Goal: Task Accomplishment & Management: Manage account settings

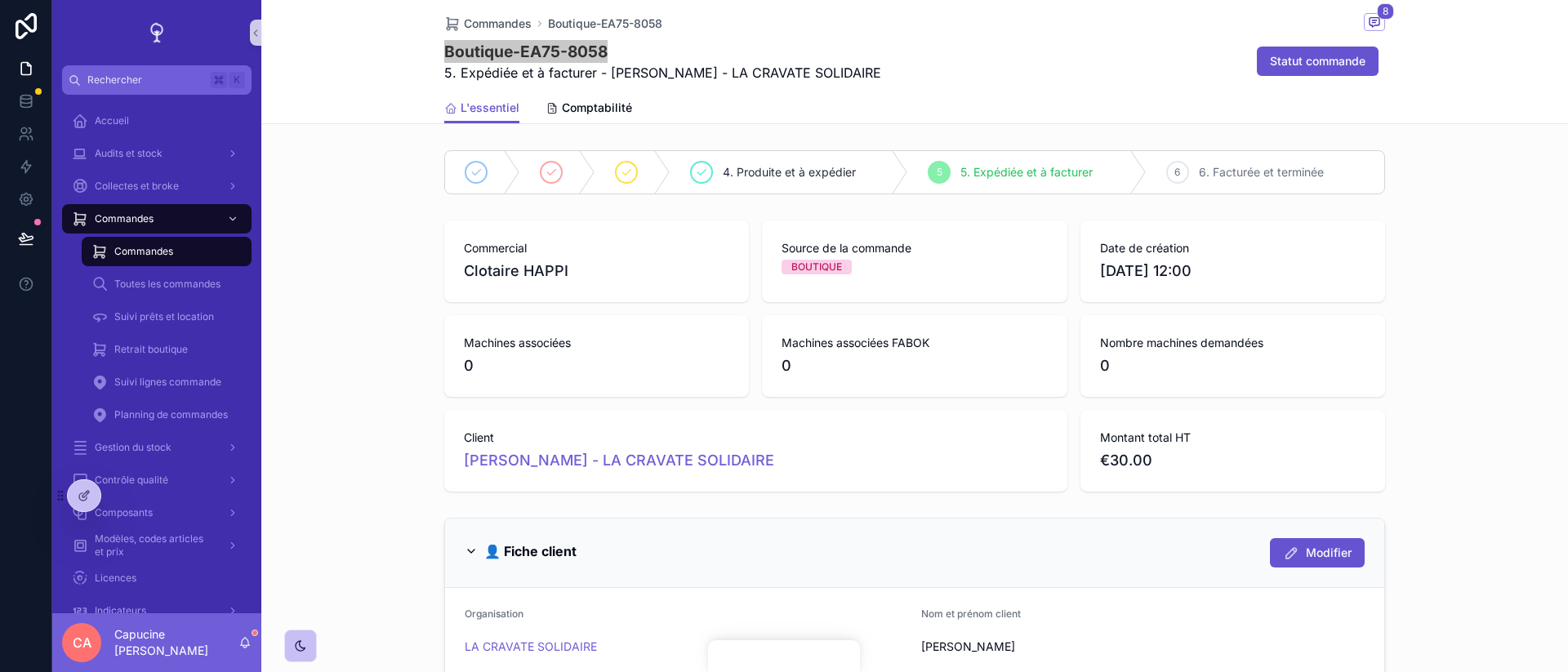
scroll to position [232, 0]
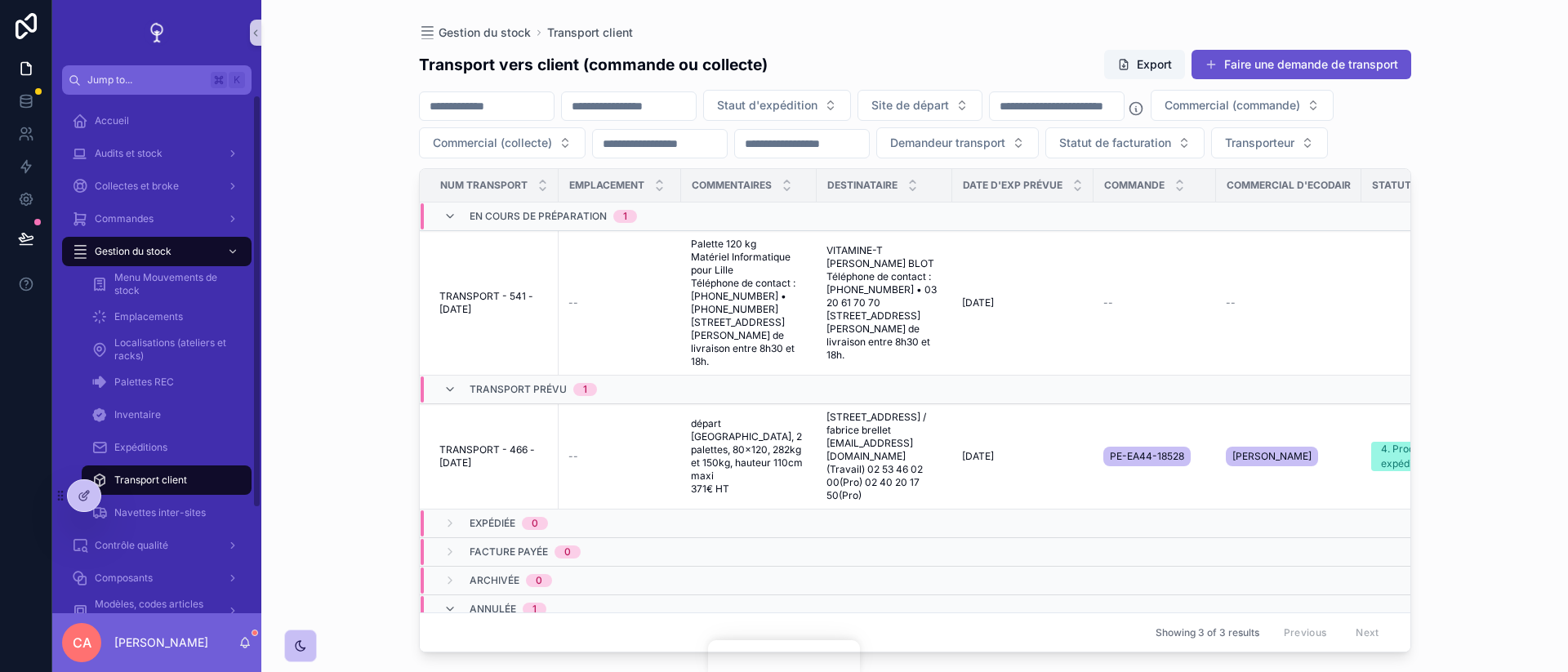
click at [120, 487] on div "Transport client" at bounding box center [166, 480] width 150 height 26
click at [114, 495] on icon at bounding box center [120, 495] width 13 height 13
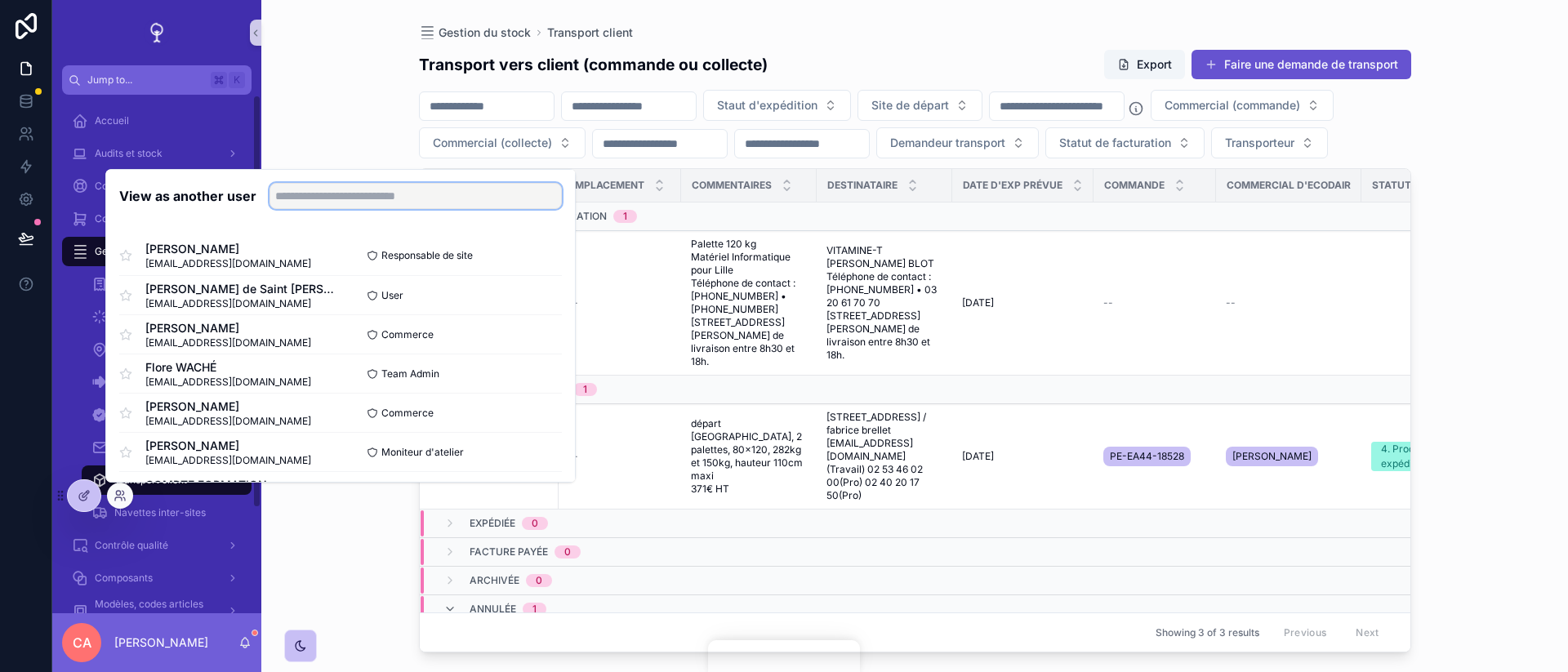
click at [283, 192] on input "text" at bounding box center [415, 196] width 292 height 26
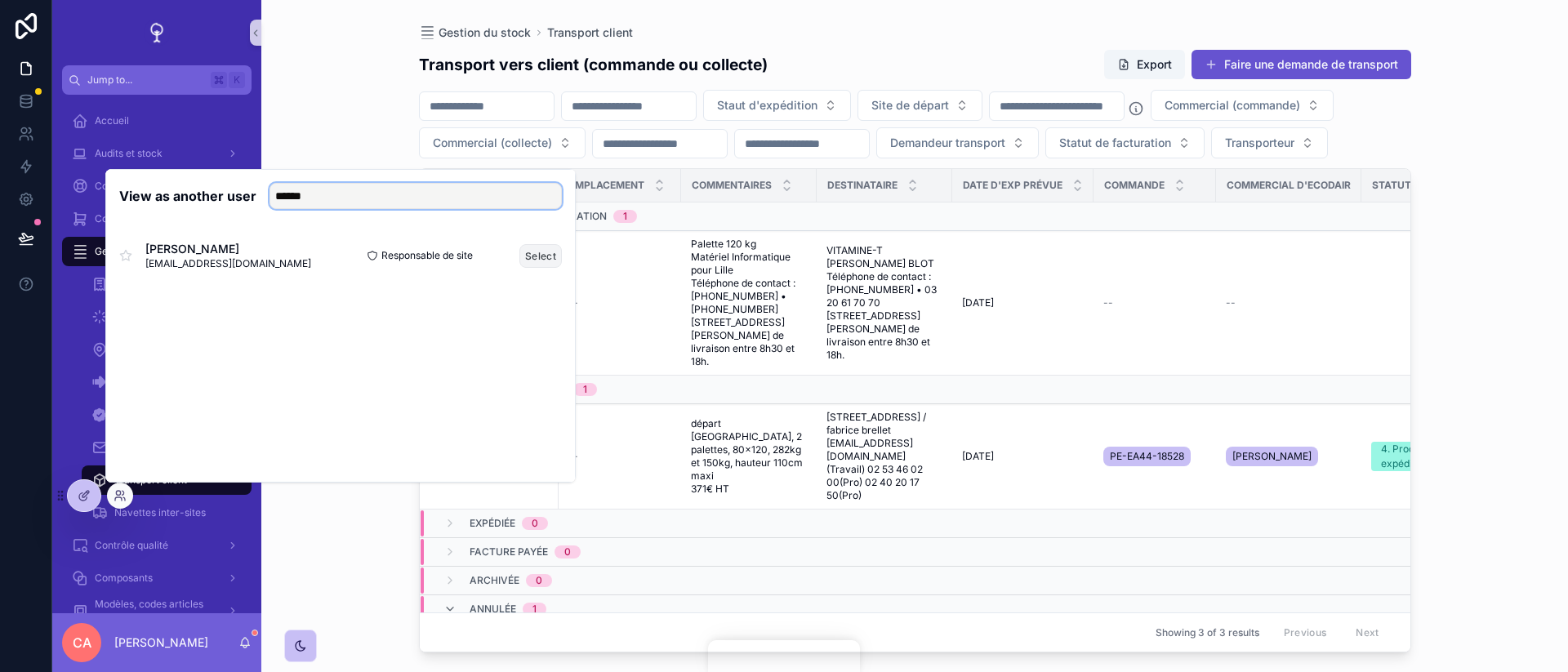
type input "******"
click at [552, 252] on button "Select" at bounding box center [540, 256] width 42 height 23
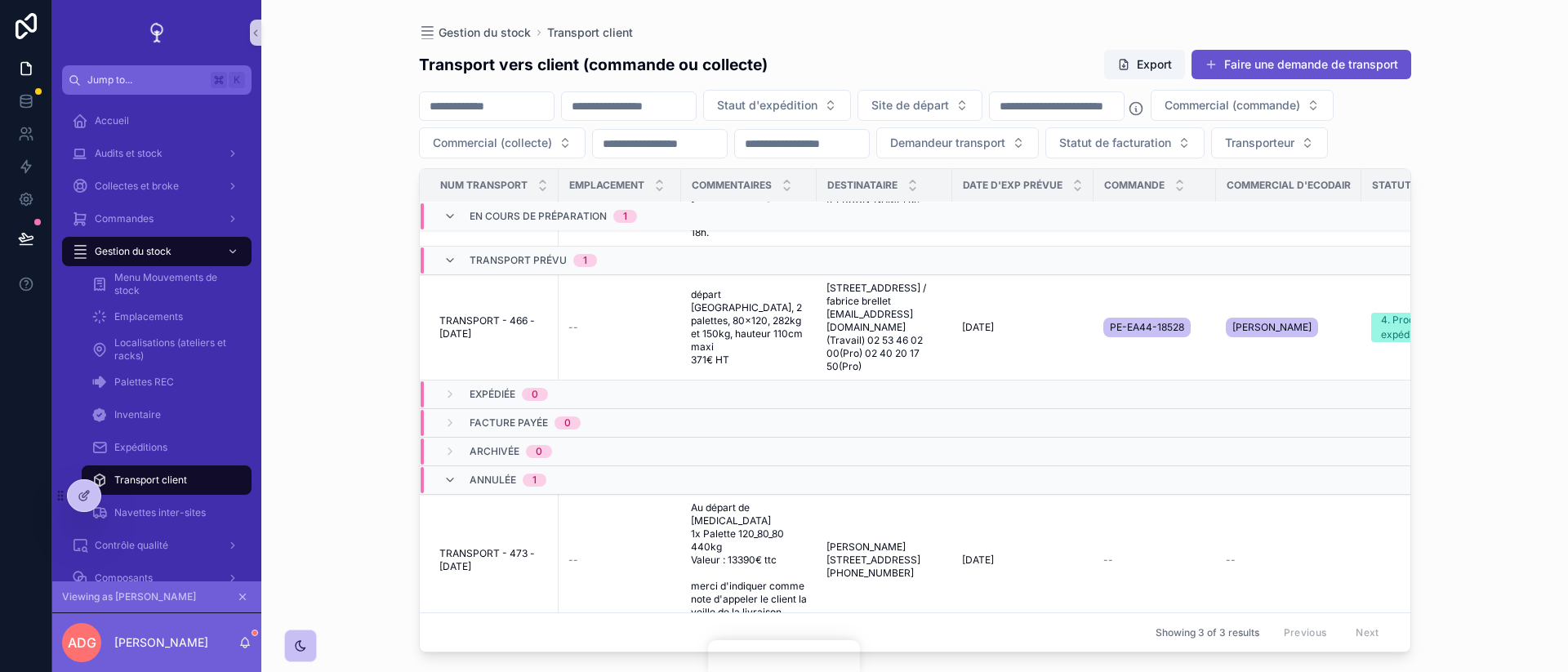
click at [492, 480] on span "Annulée" at bounding box center [493, 480] width 47 height 13
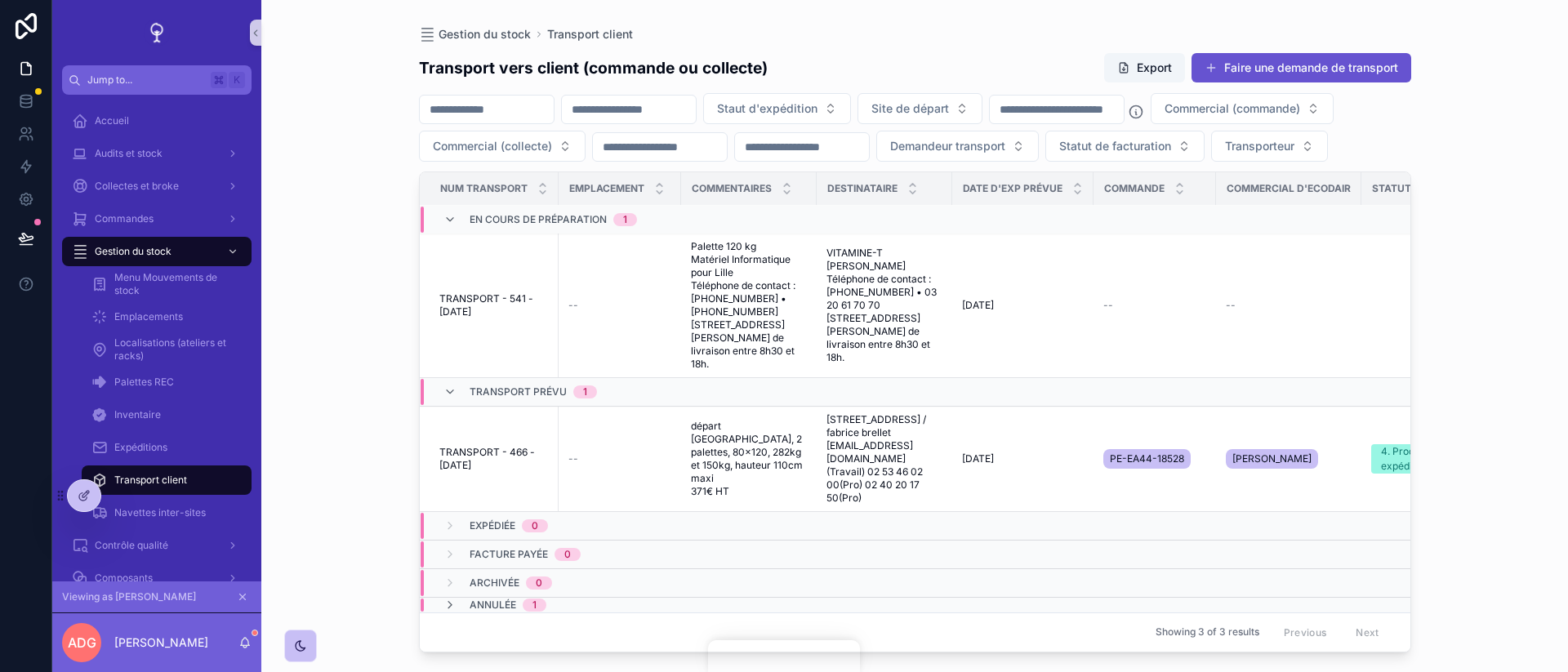
click at [486, 605] on span "Annulée" at bounding box center [493, 605] width 47 height 13
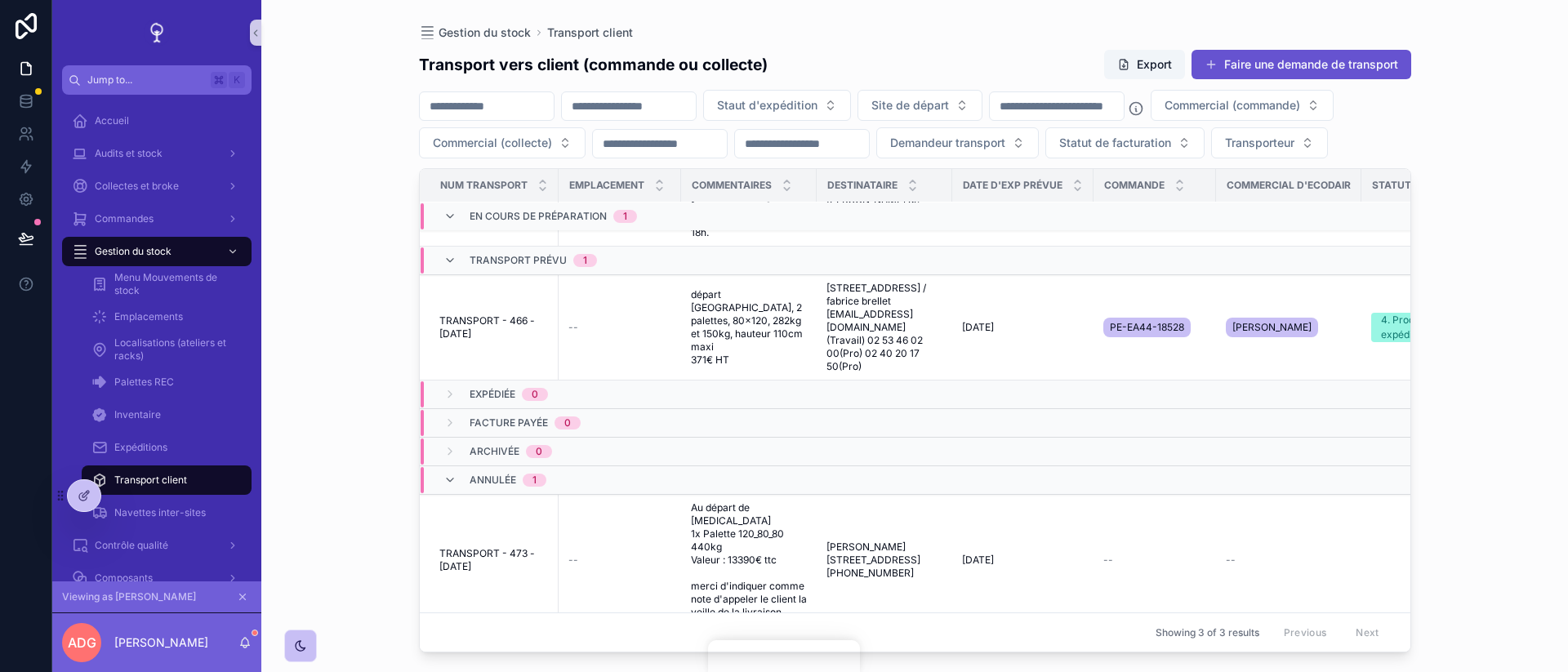
scroll to position [0, 0]
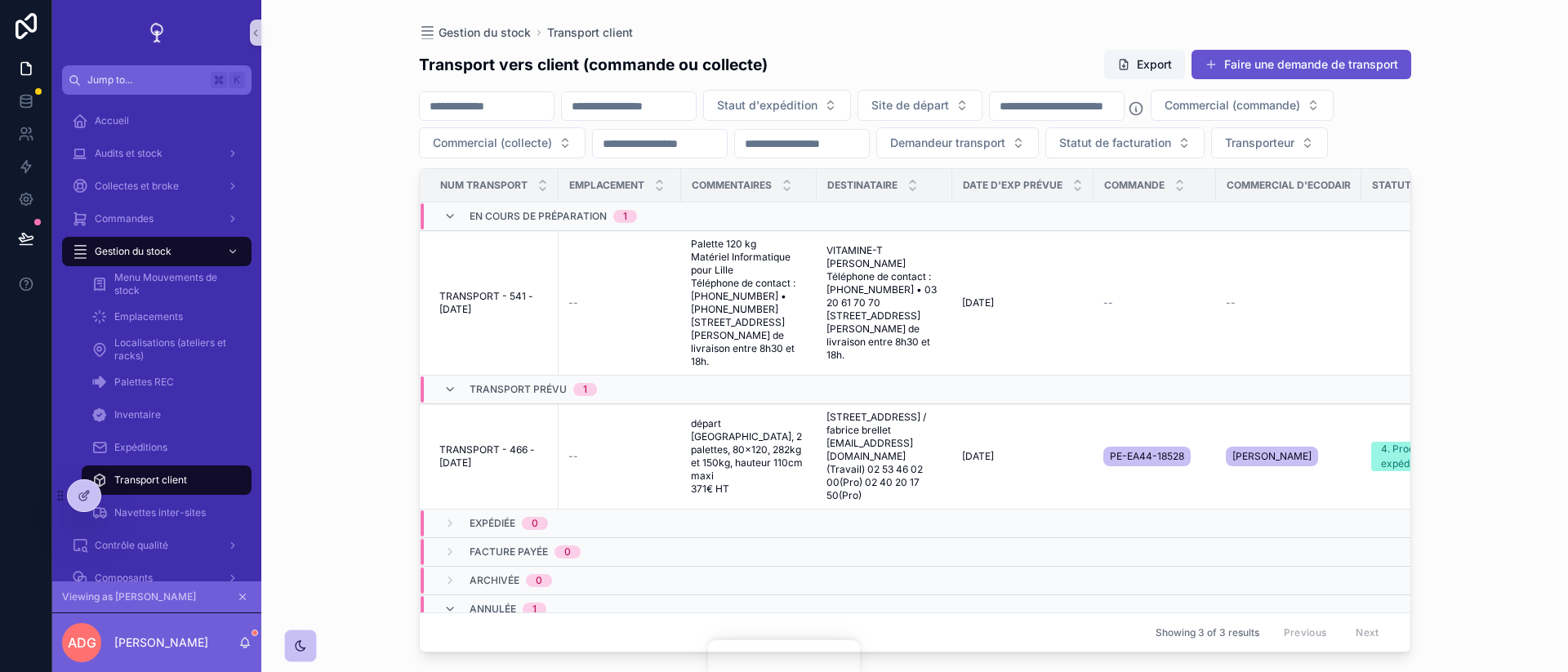
click at [389, 434] on div "Gestion du stock Transport client Transport vers client (commande ou collecte) …" at bounding box center [915, 336] width 1307 height 672
click at [388, 446] on div "Gestion du stock Transport client Transport vers client (commande ou collecte) …" at bounding box center [915, 336] width 1307 height 672
click at [387, 466] on div "Gestion du stock Transport client Transport vers client (commande ou collecte) …" at bounding box center [915, 336] width 1307 height 672
click at [366, 370] on div "Gestion du stock Transport client Transport vers client (commande ou collecte) …" at bounding box center [915, 336] width 1307 height 672
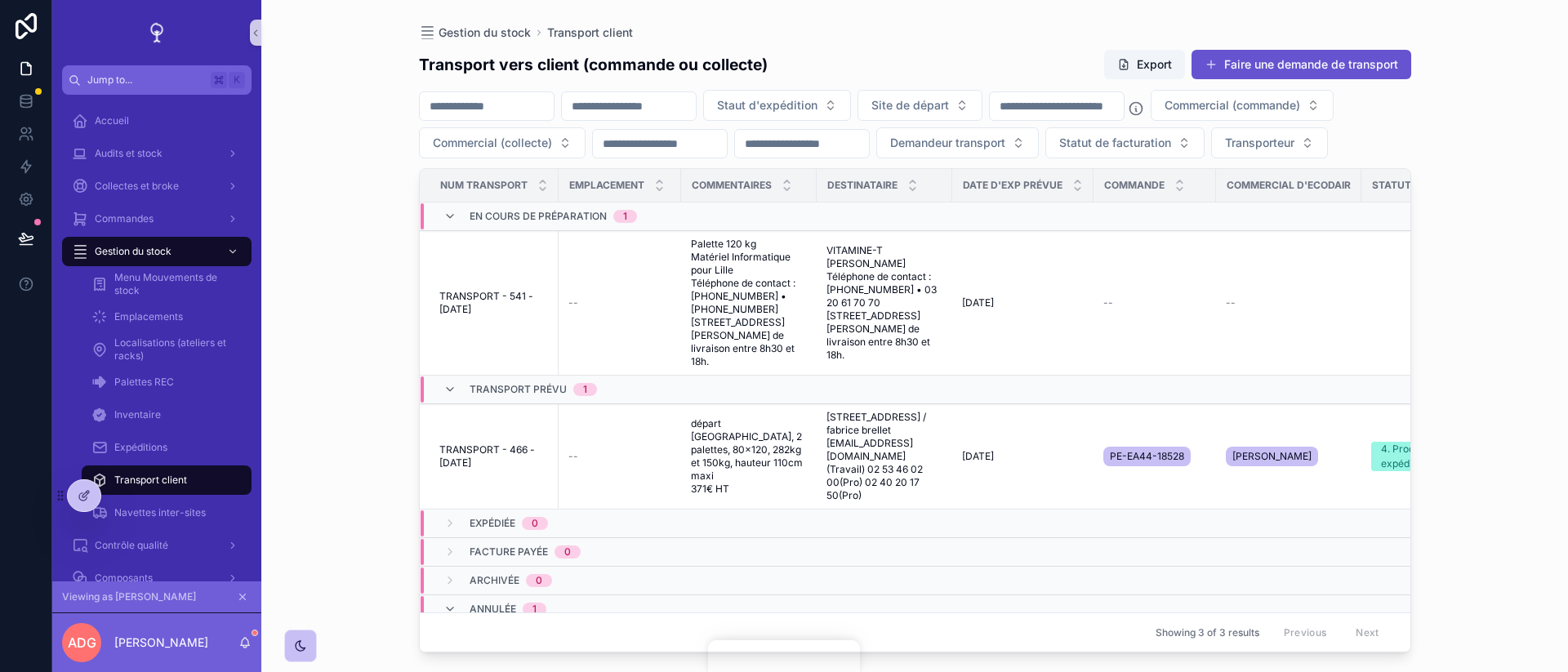
click at [396, 214] on div "Gestion du stock Transport client Transport vers client (commande ou collecte) …" at bounding box center [914, 326] width 1044 height 653
click at [86, 497] on icon at bounding box center [82, 497] width 7 height 7
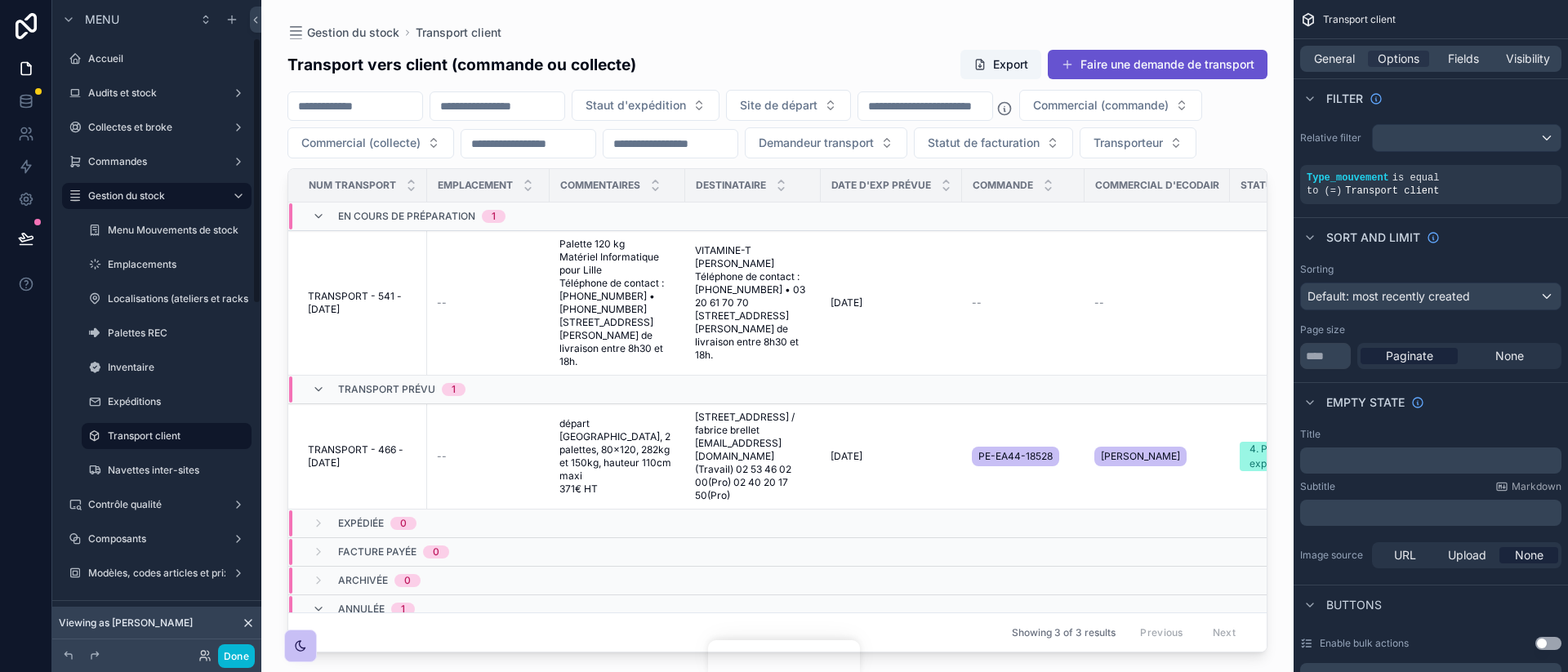
scroll to position [92, 0]
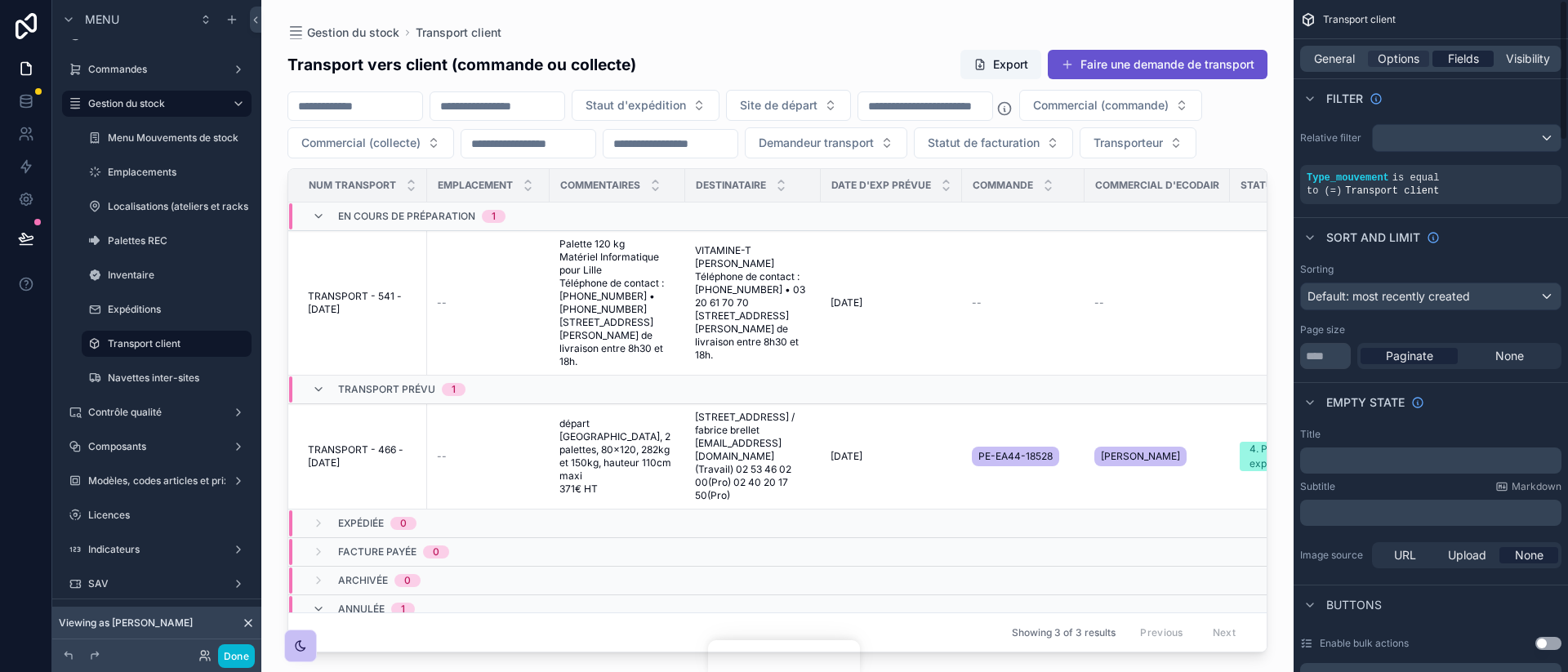
click at [1464, 63] on span "Fields" at bounding box center [1464, 58] width 31 height 16
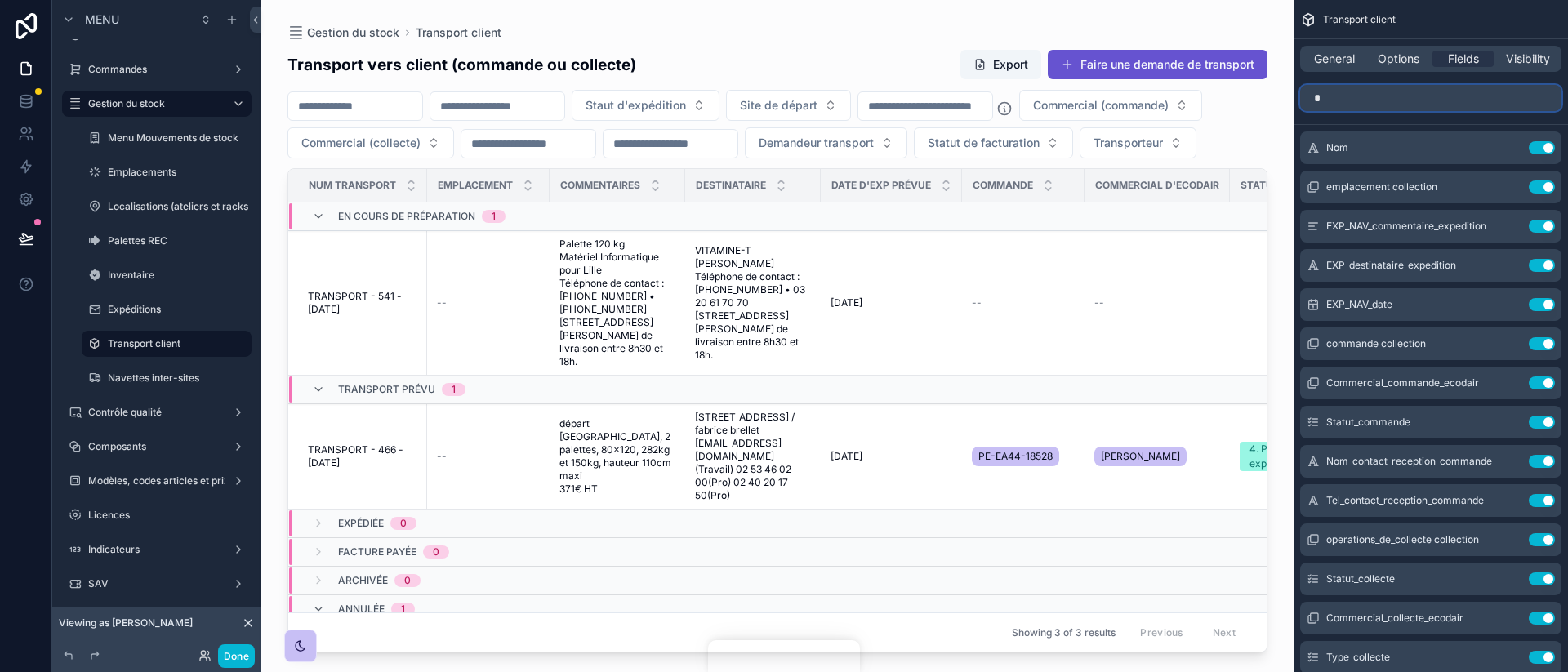
click at [1377, 98] on input "*" at bounding box center [1431, 98] width 262 height 26
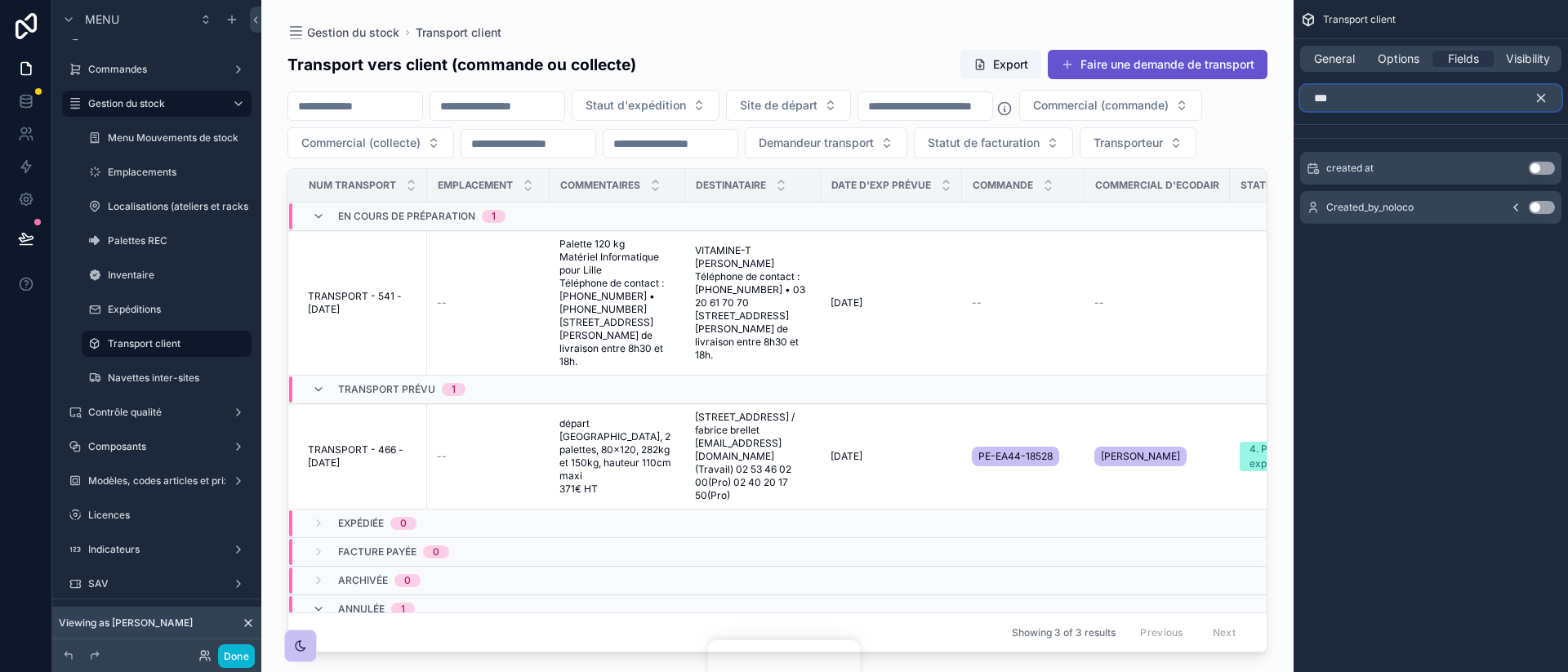
type input "***"
click at [1547, 168] on button "Use setting" at bounding box center [1542, 168] width 26 height 13
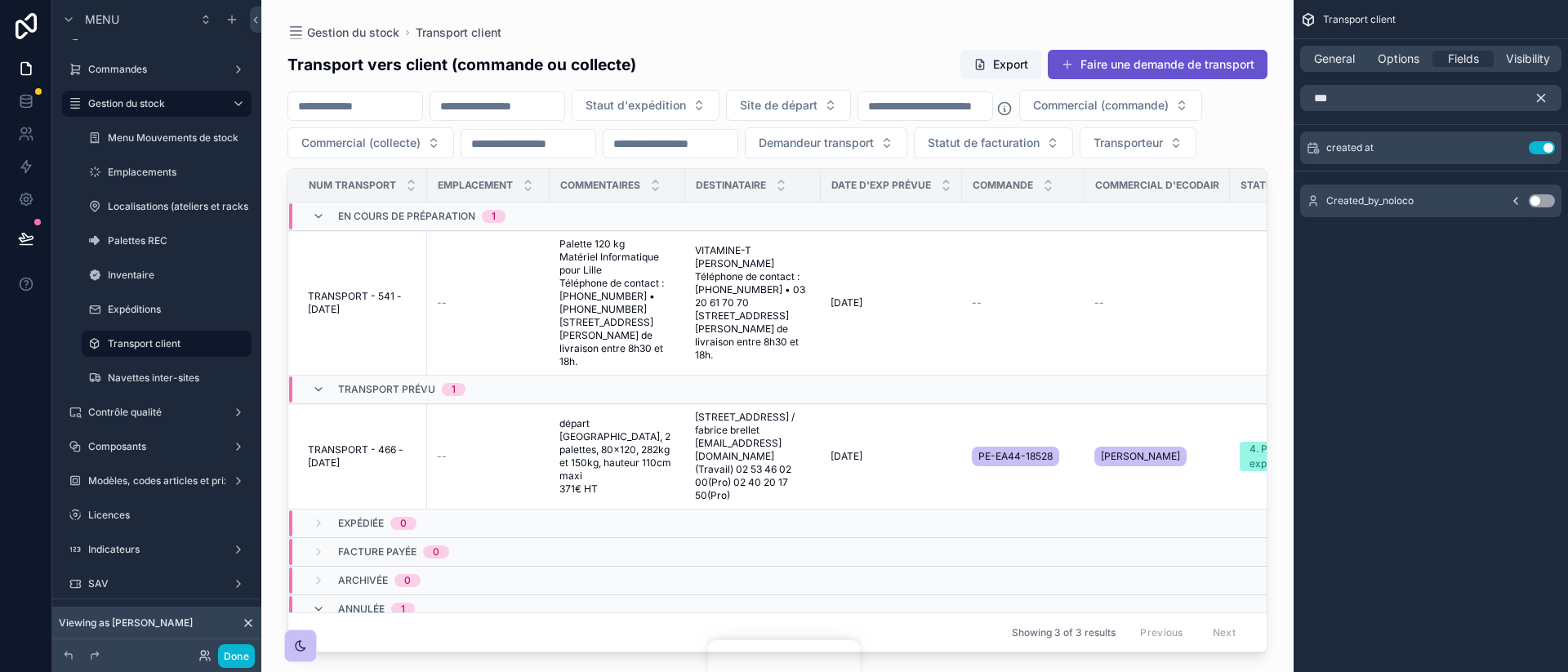
click at [996, 96] on div "scrollable content" at bounding box center [777, 326] width 1032 height 653
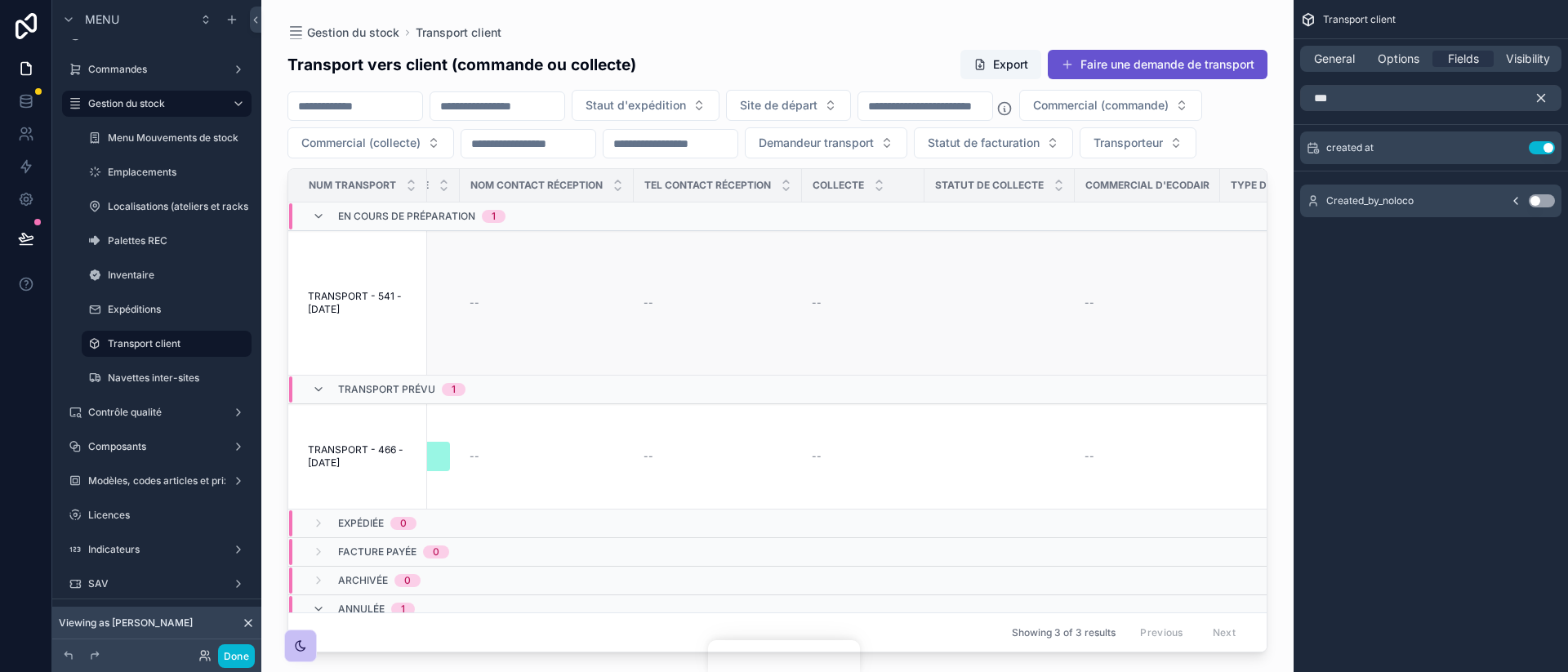
scroll to position [0, 1694]
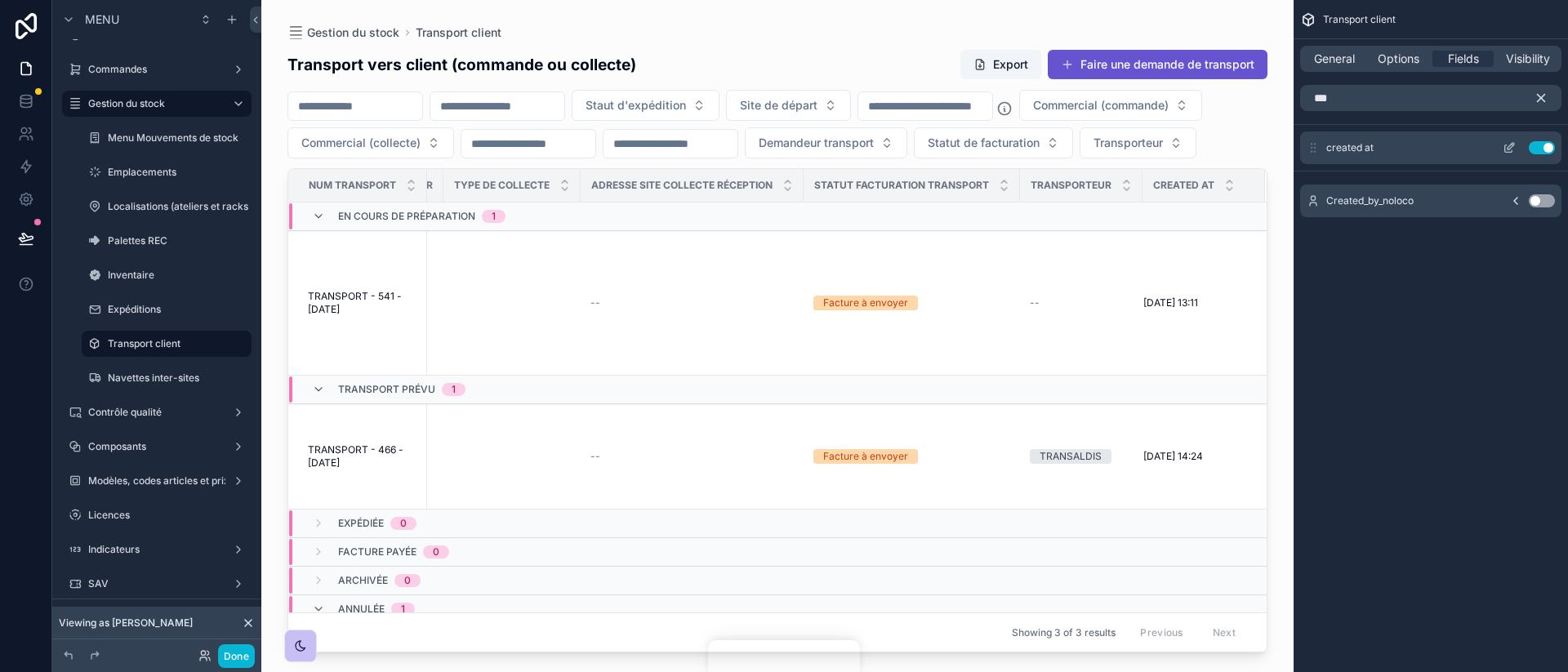
click at [1508, 151] on icon "scrollable content" at bounding box center [1509, 147] width 13 height 13
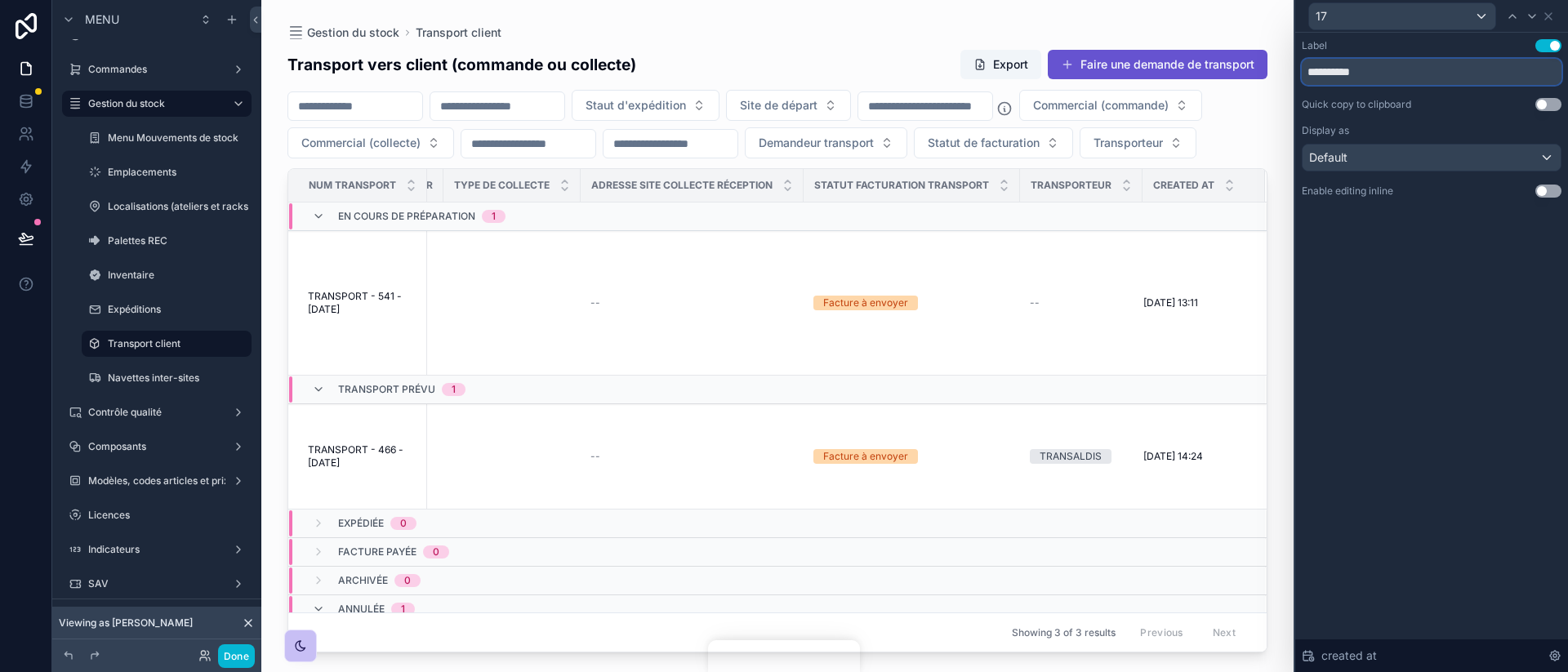
click at [1366, 75] on input "**********" at bounding box center [1432, 72] width 260 height 26
type input "********"
click at [1349, 456] on div "Label Use setting ******** Quick copy to clipboard Use setting Display as Defau…" at bounding box center [1431, 353] width 273 height 640
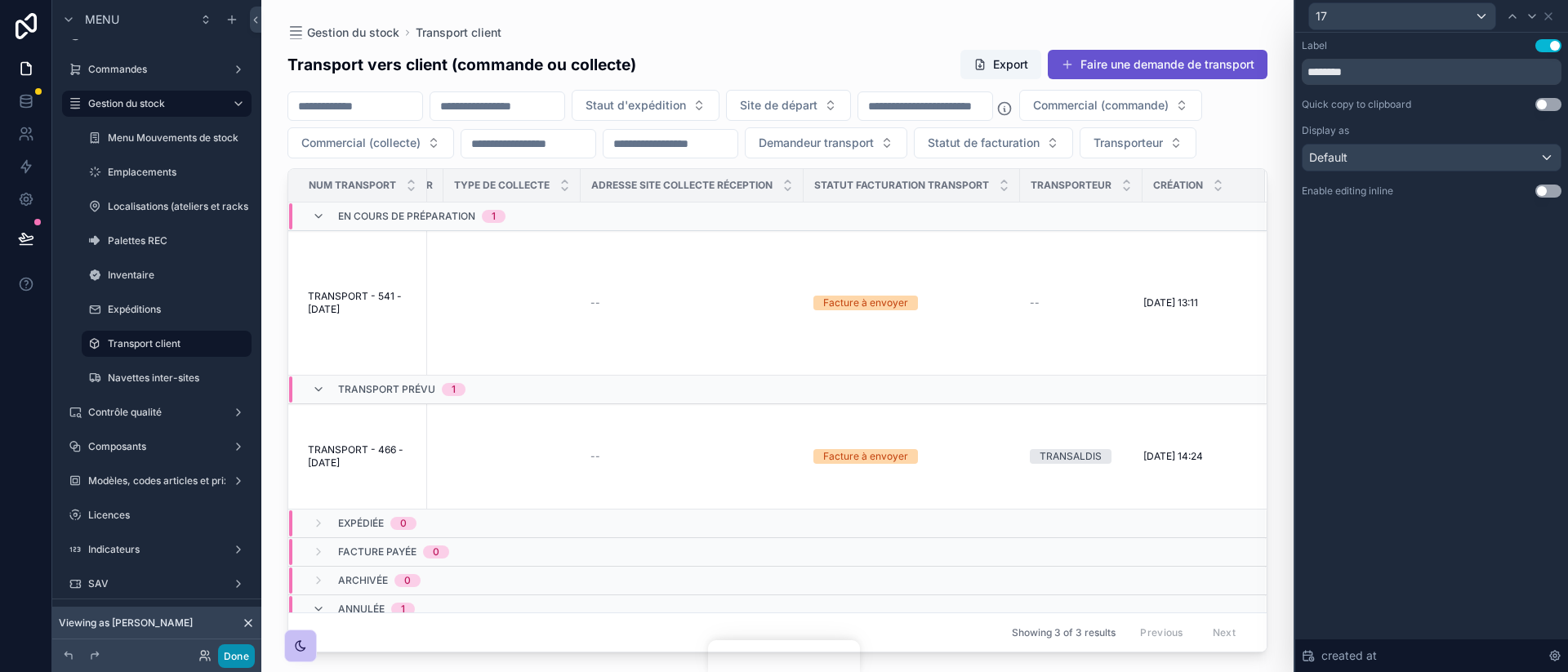
click at [241, 667] on button "Done" at bounding box center [237, 656] width 36 height 23
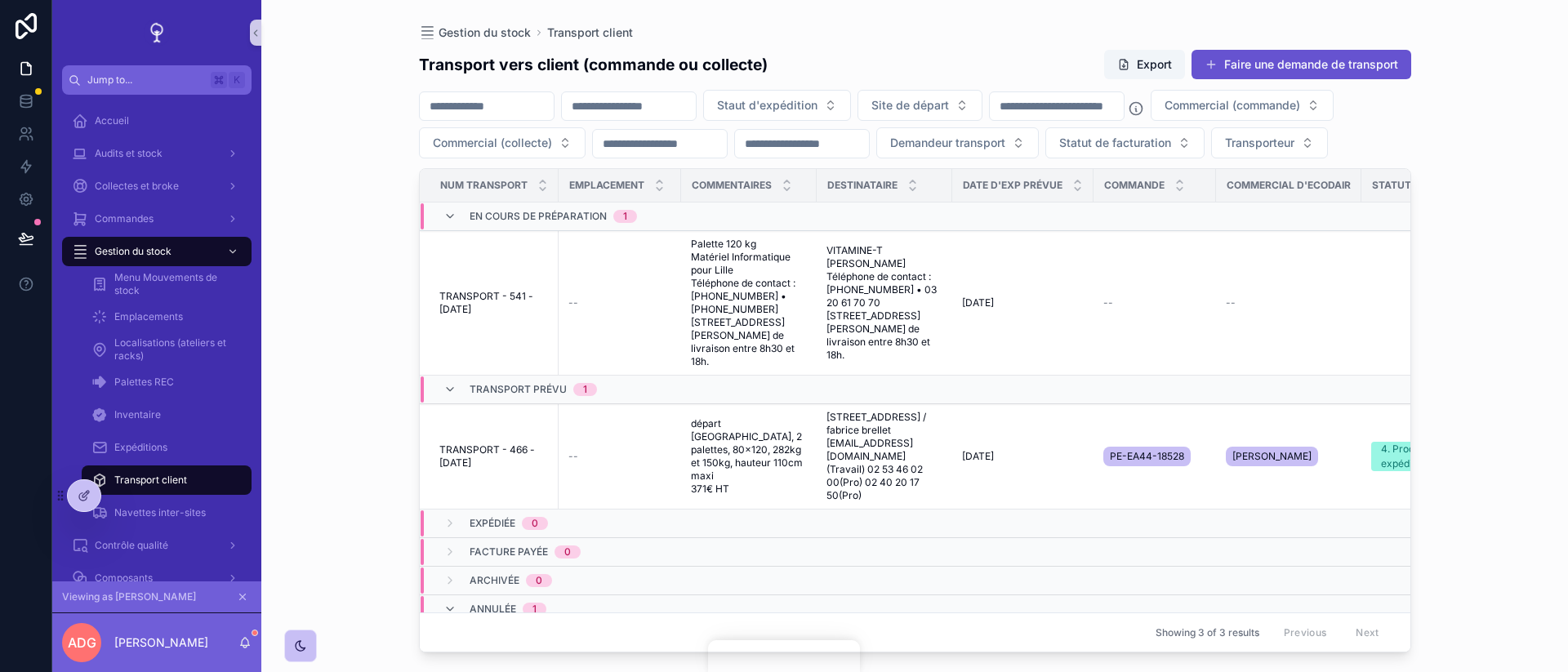
click at [231, 596] on div "Viewing as Arnaud" at bounding box center [157, 597] width 190 height 18
click at [238, 596] on icon "scrollable content" at bounding box center [242, 597] width 11 height 11
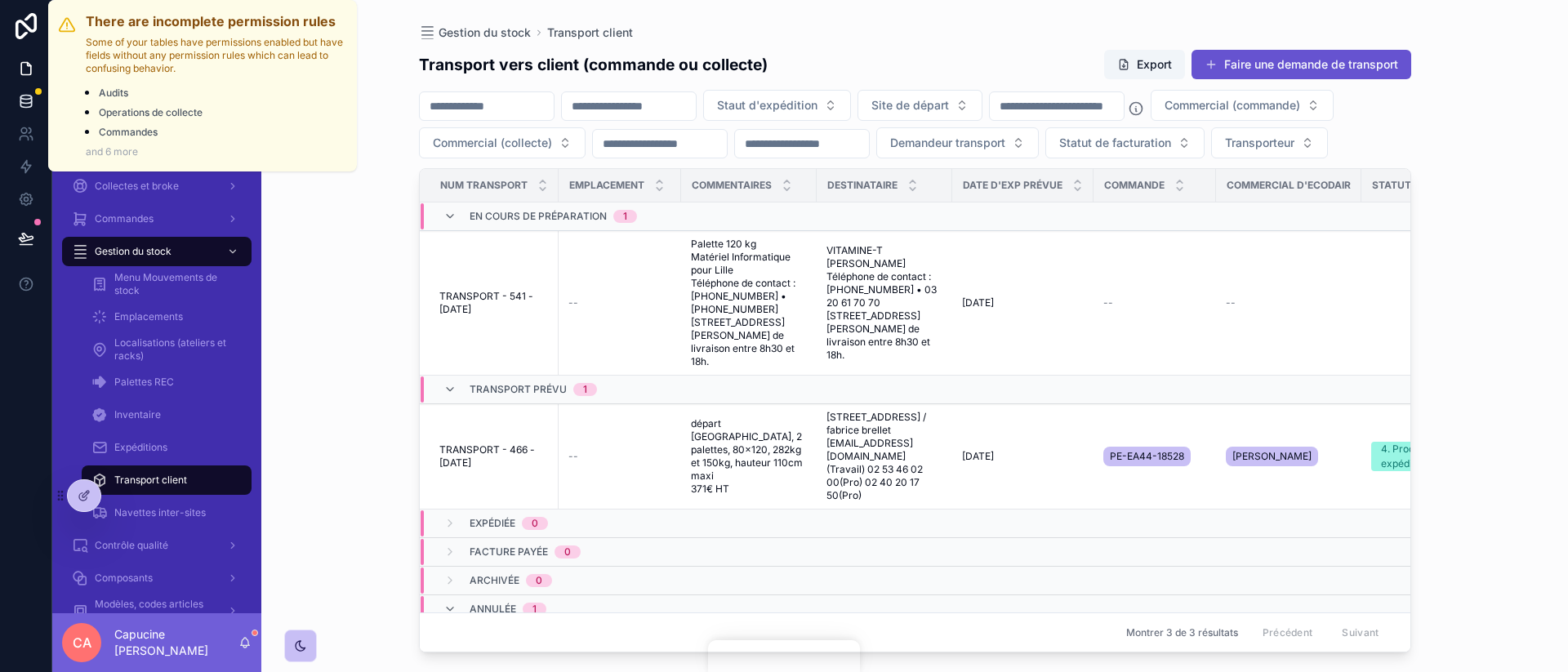
click at [38, 92] on div at bounding box center [39, 92] width 7 height 7
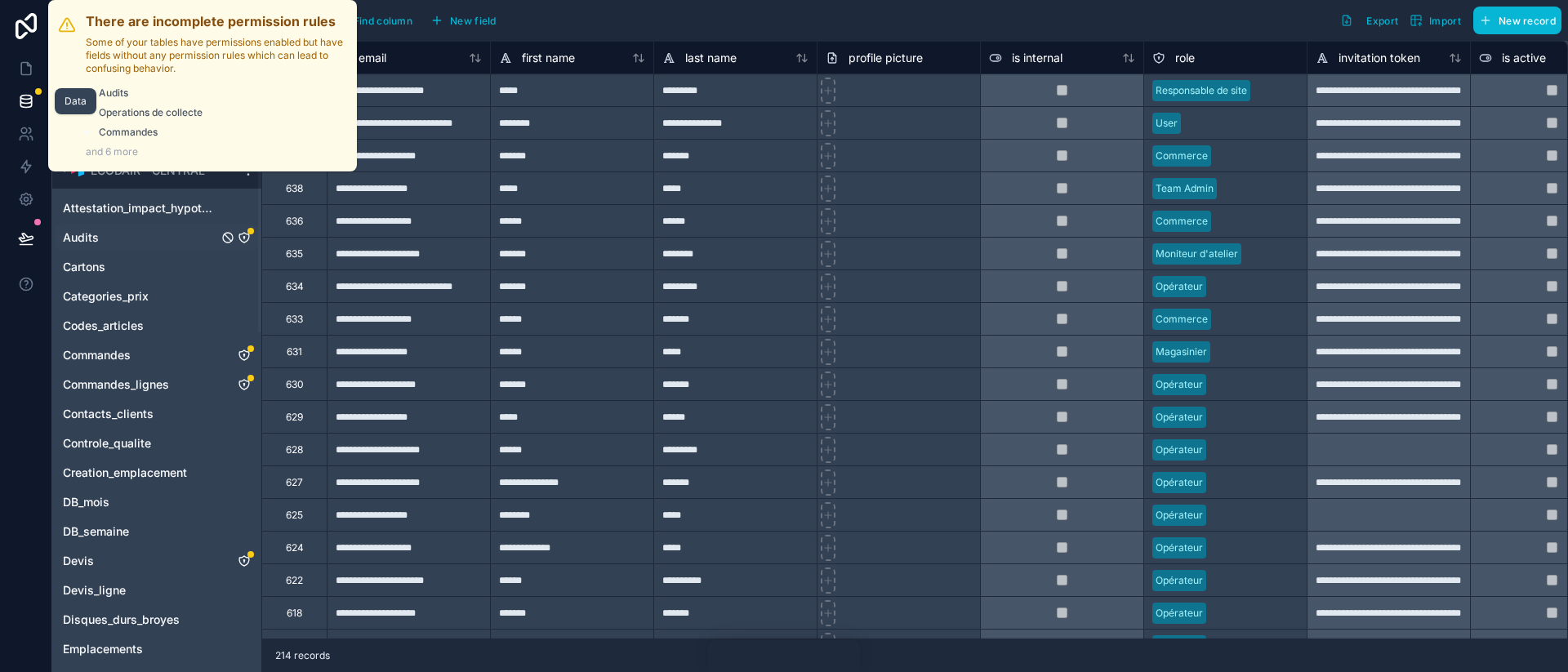
click at [185, 232] on link "Audits" at bounding box center [140, 238] width 155 height 16
click at [120, 153] on div "ECODAIR - CENTRAL" at bounding box center [156, 170] width 209 height 36
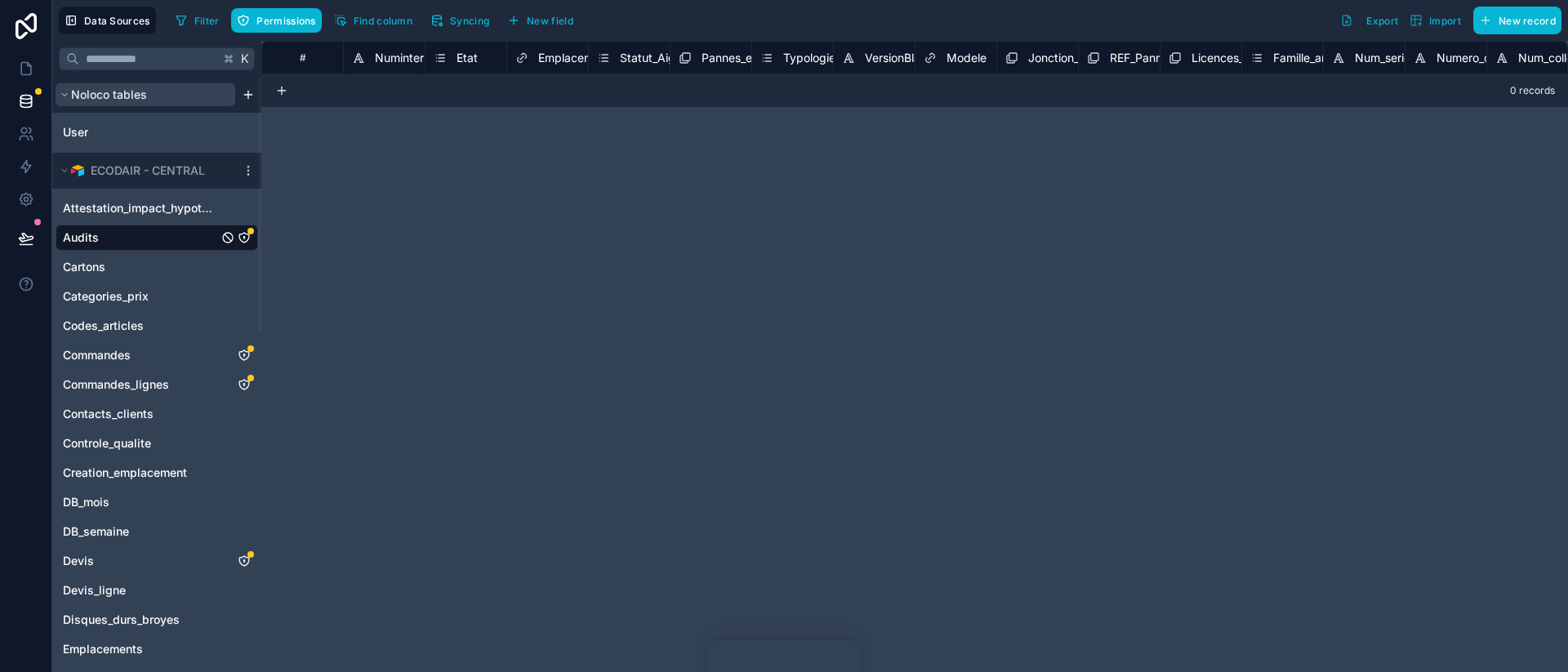
click at [615, 20] on div "Filter Permissions Find column Syncing New field Export Import New record" at bounding box center [865, 21] width 1392 height 28
click at [424, 30] on div "Filter Permissions Find column Syncing New field" at bounding box center [377, 21] width 417 height 28
